Goal: Task Accomplishment & Management: Complete application form

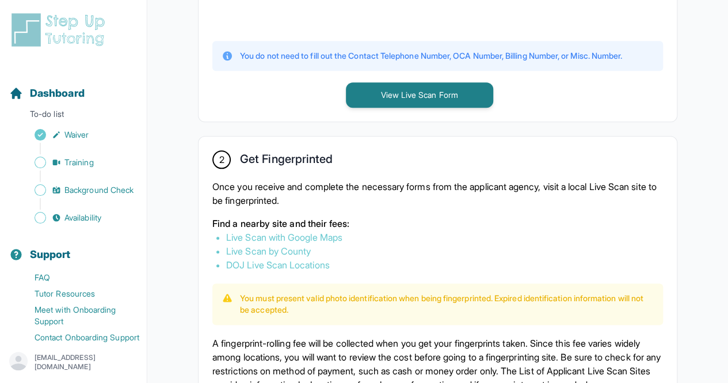
scroll to position [508, 0]
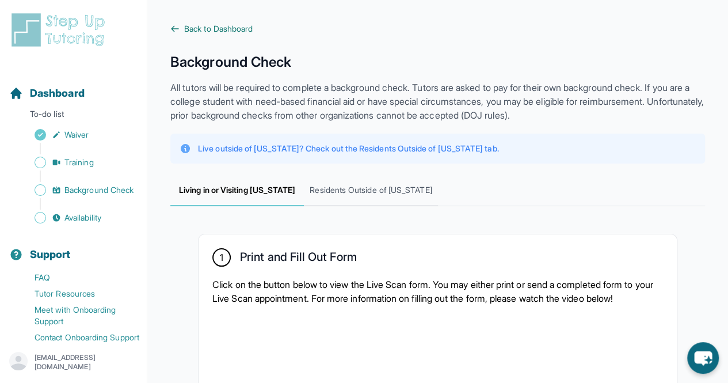
click at [178, 28] on icon at bounding box center [174, 28] width 9 height 9
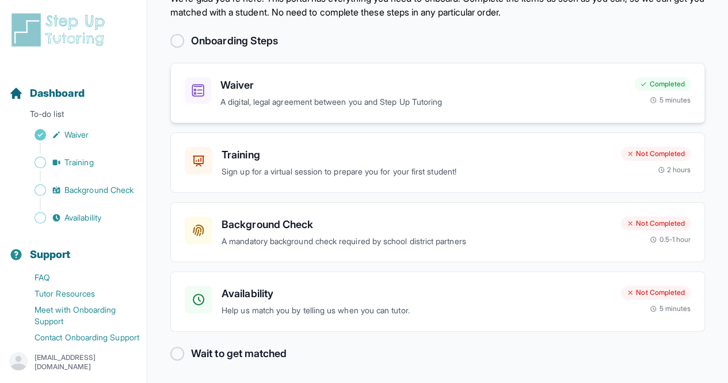
scroll to position [49, 0]
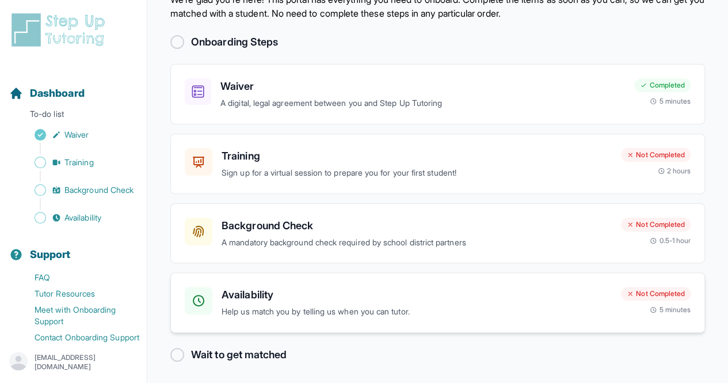
click at [363, 294] on h3 "Availability" at bounding box center [417, 295] width 390 height 16
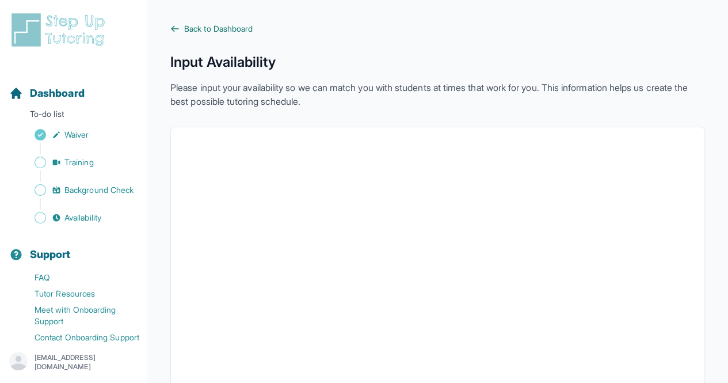
click at [181, 25] on link "Back to Dashboard" at bounding box center [437, 29] width 535 height 12
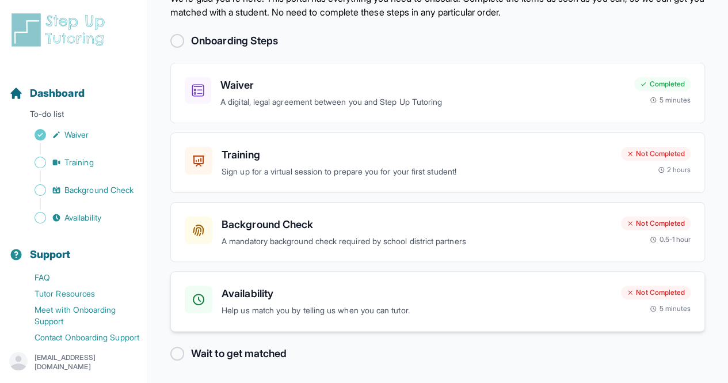
click at [302, 286] on h3 "Availability" at bounding box center [417, 294] width 390 height 16
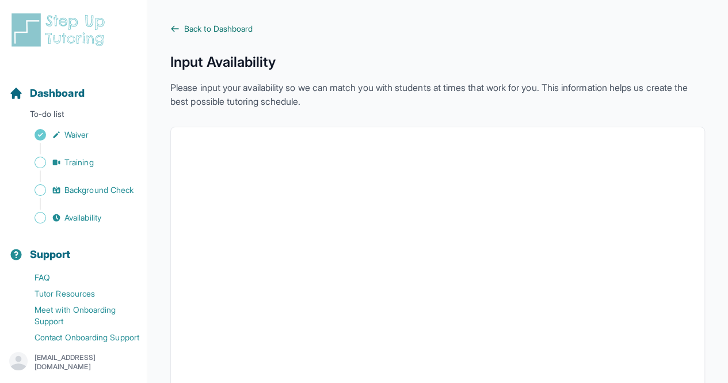
click at [174, 31] on icon at bounding box center [174, 28] width 9 height 9
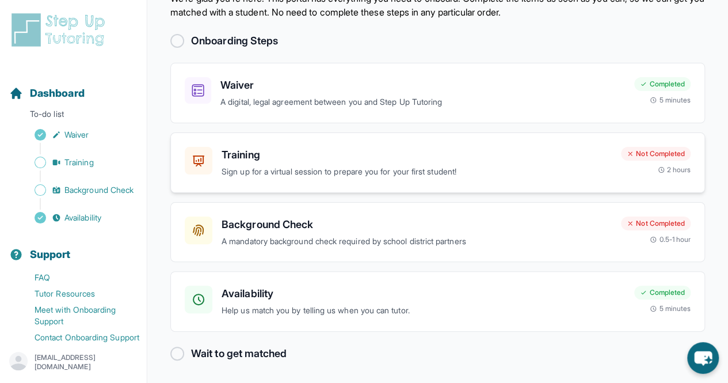
scroll to position [48, 0]
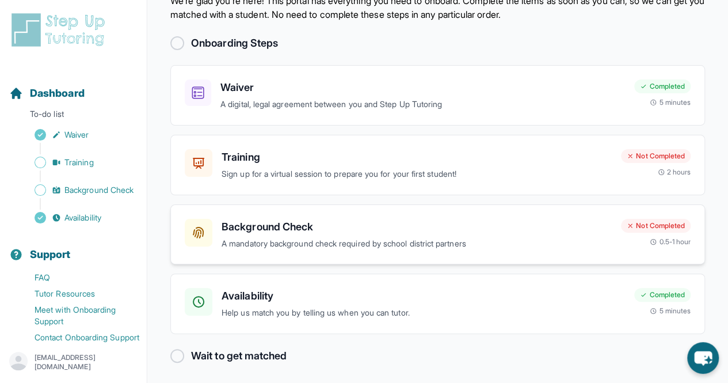
click at [266, 238] on p "A mandatory background check required by school district partners" at bounding box center [417, 243] width 390 height 13
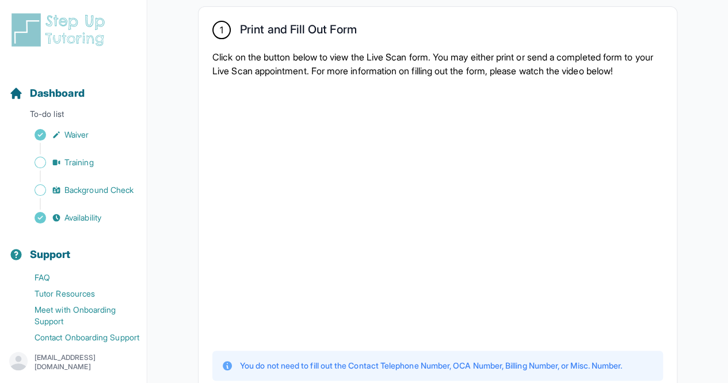
scroll to position [272, 0]
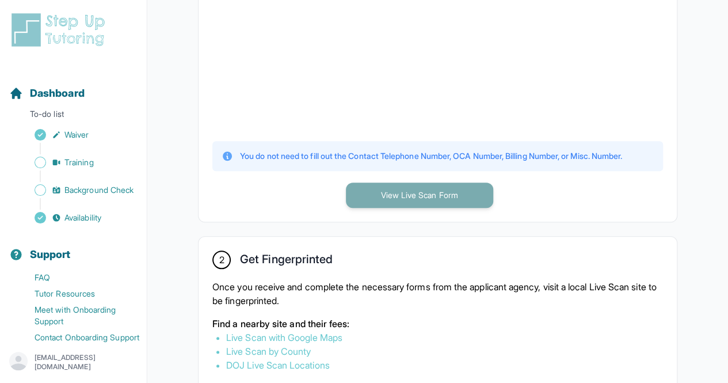
click at [374, 197] on button "View Live Scan Form" at bounding box center [419, 195] width 147 height 25
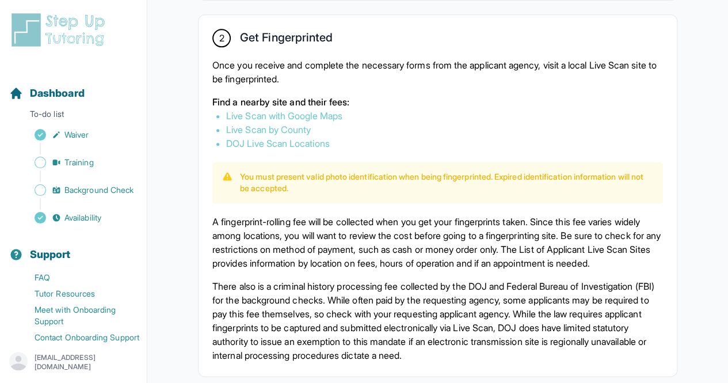
scroll to position [663, 0]
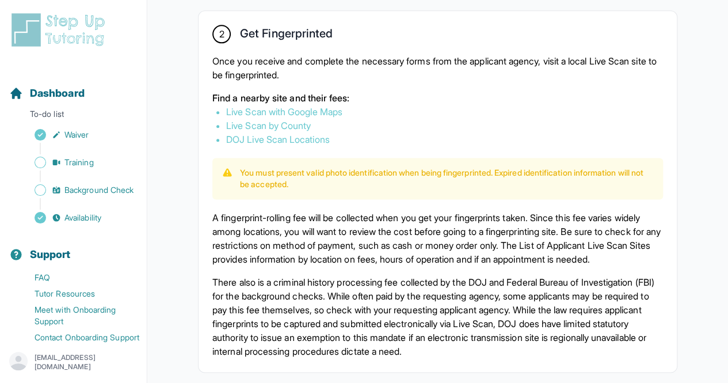
click at [266, 134] on link "DOJ Live Scan Locations" at bounding box center [278, 140] width 104 height 12
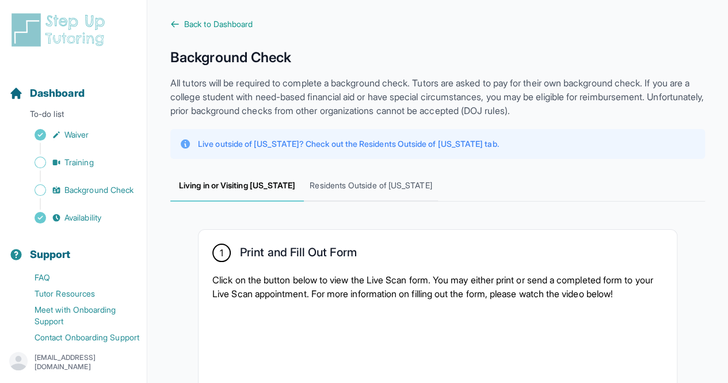
scroll to position [3, 0]
